Goal: Information Seeking & Learning: Learn about a topic

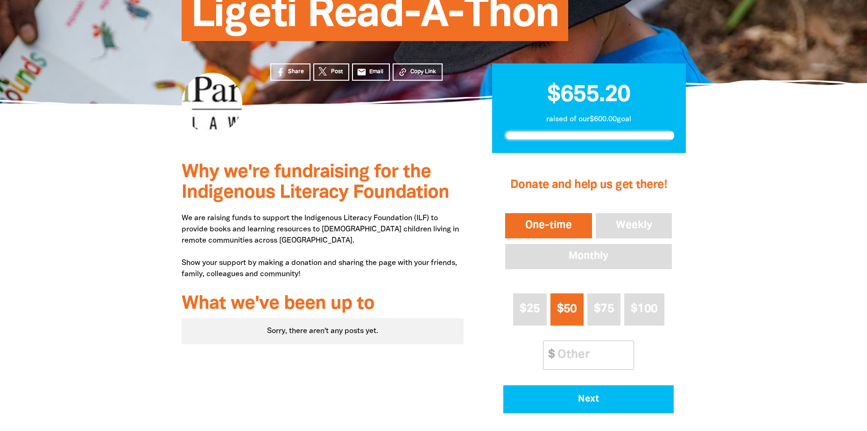
scroll to position [47, 0]
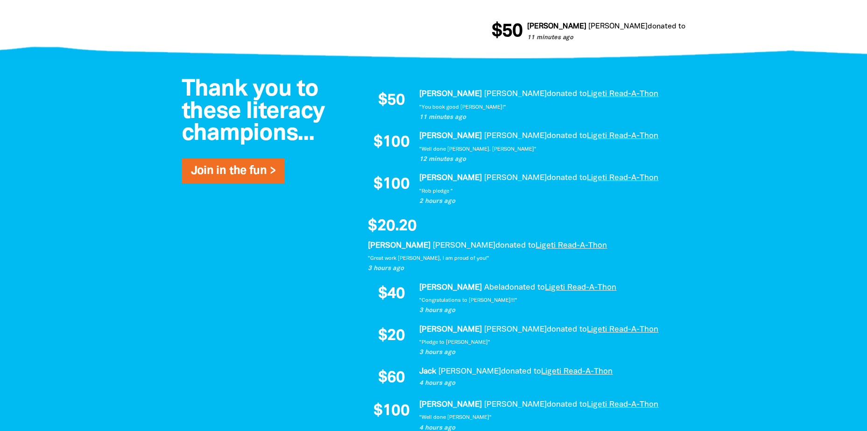
scroll to position [560, 0]
